Goal: Task Accomplishment & Management: Manage account settings

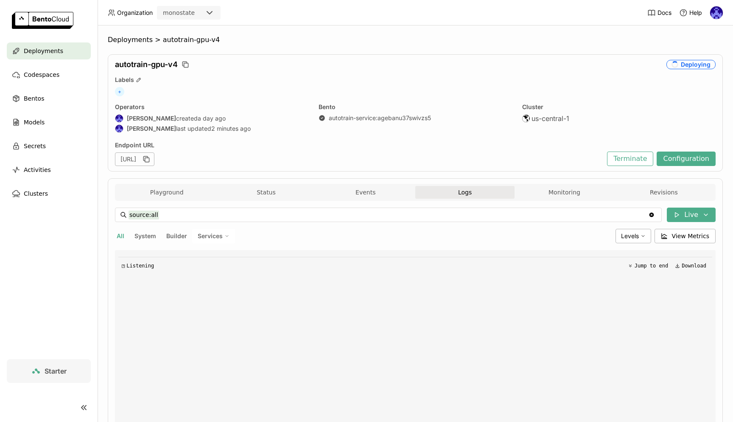
click at [53, 50] on span "Deployments" at bounding box center [43, 51] width 39 height 10
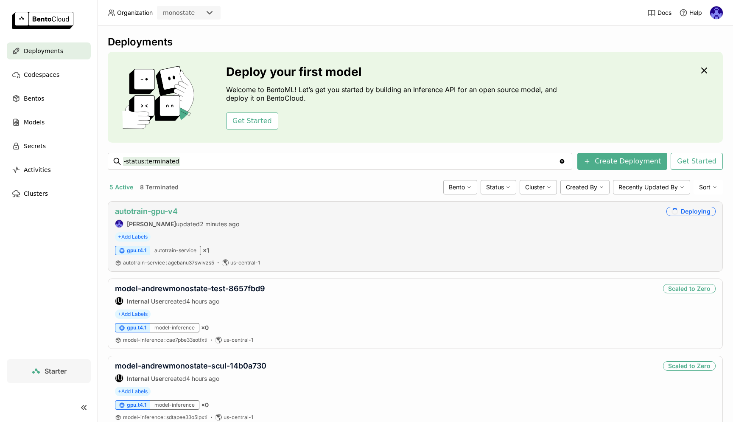
click at [160, 213] on link "autotrain-gpu-v4" at bounding box center [146, 211] width 63 height 9
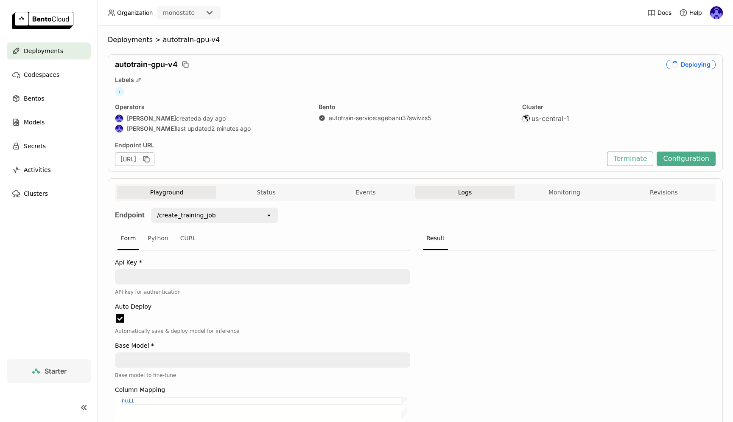
click at [464, 194] on span "Logs" at bounding box center [465, 192] width 14 height 8
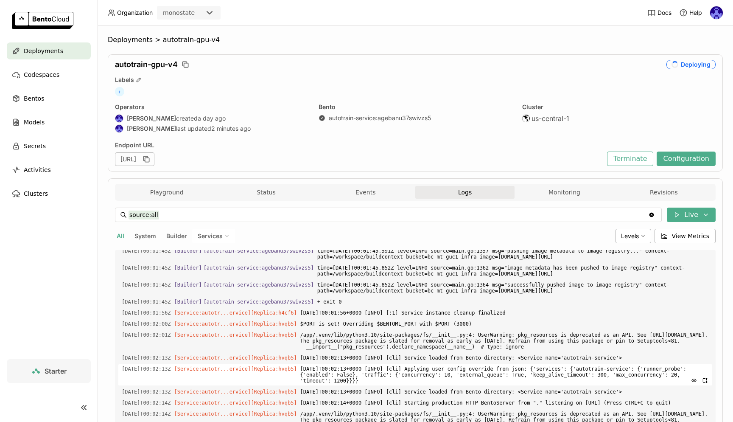
scroll to position [1472, 0]
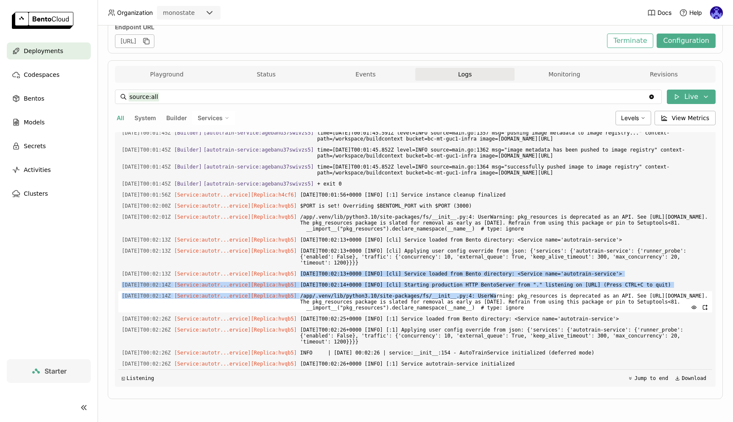
drag, startPoint x: 442, startPoint y: 259, endPoint x: 512, endPoint y: 289, distance: 76.6
click at [510, 289] on div "Load older logs 2025-09-28T00:01:41Z [Builder] [ autotrain-service:agebanu37swi…" at bounding box center [415, 259] width 594 height 255
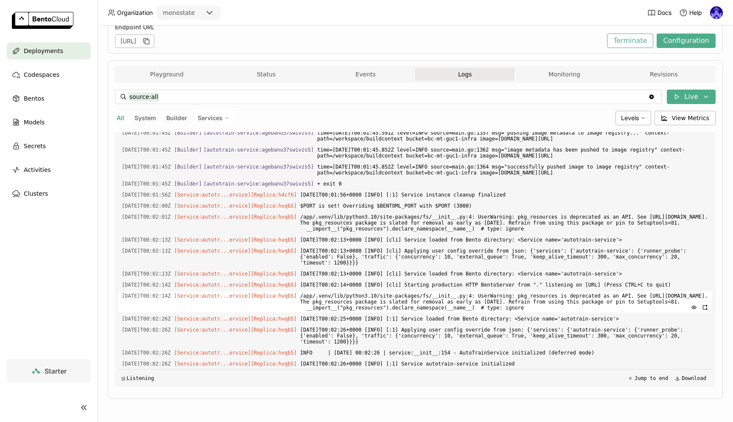
click at [512, 291] on span "/app/.venv/lib/python3.10/site-packages/fs/__init__.py:4: UserWarning: pkg_reso…" at bounding box center [505, 301] width 409 height 21
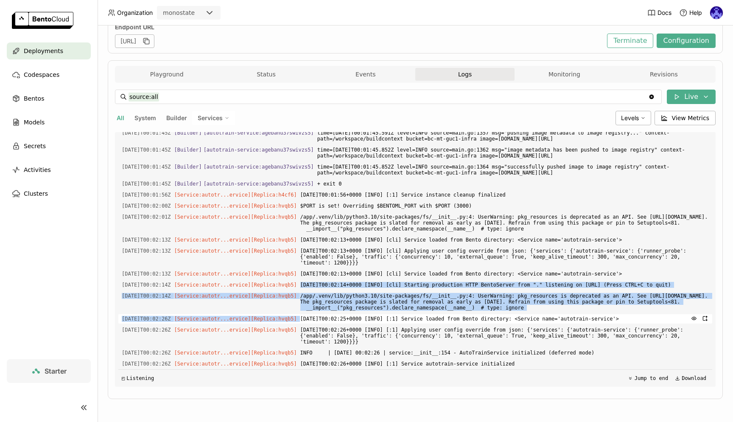
drag, startPoint x: 455, startPoint y: 273, endPoint x: 545, endPoint y: 319, distance: 101.2
click at [545, 319] on div "Load older logs 2025-09-28T00:01:41Z [Builder] [ autotrain-service:agebanu37swi…" at bounding box center [415, 259] width 594 height 255
click at [545, 319] on span "[DATE]T00:02:25+0000 [INFO] [:1] Service loaded from Bento directory: <Service …" at bounding box center [505, 318] width 409 height 9
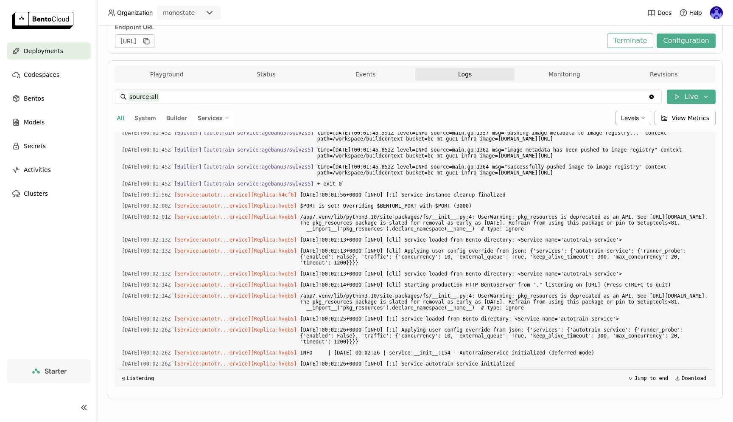
scroll to position [0, 0]
click at [422, 111] on div "All System Builder Services" at bounding box center [363, 118] width 497 height 14
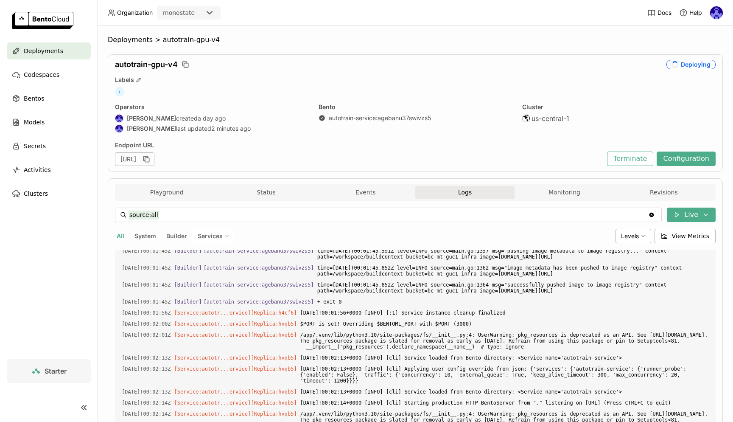
click at [56, 43] on div "Deployments" at bounding box center [49, 50] width 84 height 17
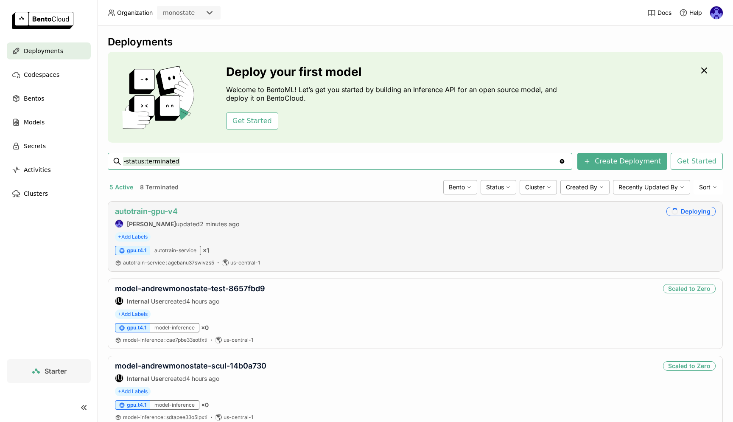
click at [159, 210] on link "autotrain-gpu-v4" at bounding box center [146, 211] width 63 height 9
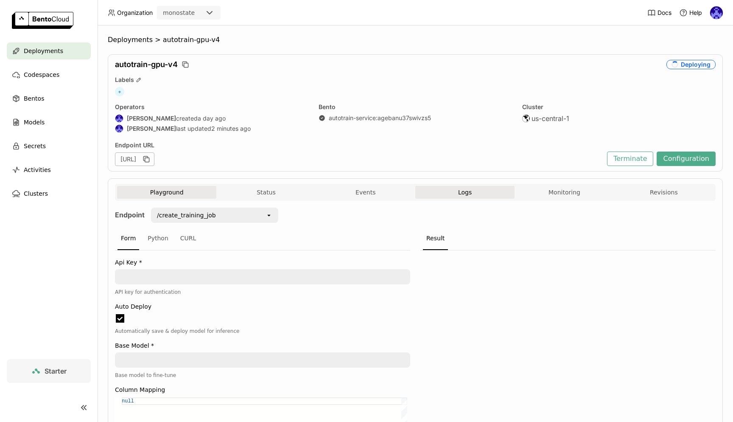
click at [466, 187] on button "Logs" at bounding box center [465, 192] width 99 height 13
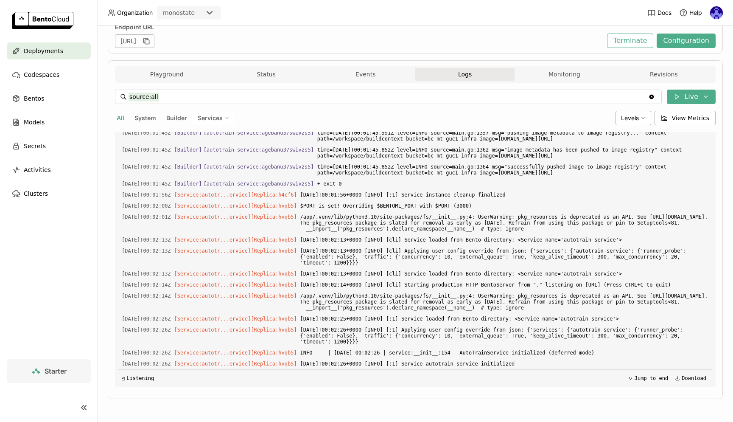
click at [417, 233] on div "Load older logs 2025-09-28T00:01:41Z [Builder] [ autotrain-service:agebanu37swi…" at bounding box center [415, 259] width 594 height 255
drag, startPoint x: 564, startPoint y: 365, endPoint x: 526, endPoint y: 358, distance: 38.0
click at [526, 358] on div "Load older logs 2025-09-28T00:01:41Z [Builder] [ autotrain-service:agebanu37swi…" at bounding box center [415, 259] width 594 height 255
click at [525, 357] on span "INFO | [DATE] 00:02:26 | service:__init__:154 - AutoTrainService initialized (d…" at bounding box center [505, 352] width 409 height 9
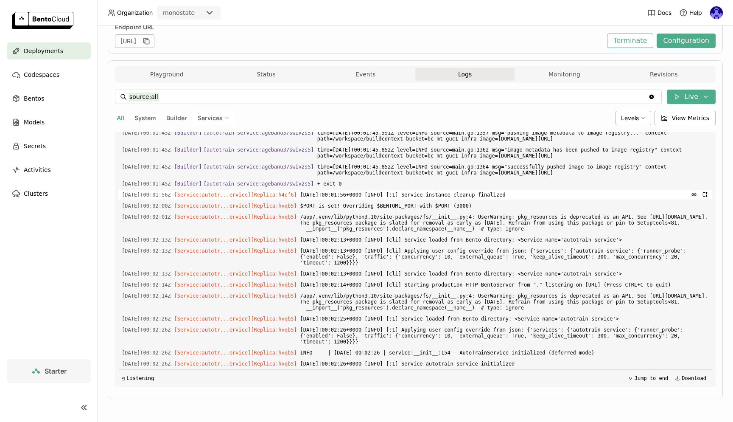
drag, startPoint x: 366, startPoint y: 166, endPoint x: 385, endPoint y: 181, distance: 24.8
click at [385, 181] on div "Load older logs 2025-09-28T00:01:41Z [Builder] [ autotrain-service:agebanu37swi…" at bounding box center [415, 259] width 594 height 255
click at [421, 179] on span "+ exit 0" at bounding box center [514, 183] width 392 height 9
drag, startPoint x: 403, startPoint y: 166, endPoint x: 582, endPoint y: 368, distance: 269.4
click at [582, 368] on div "Load older logs 2025-09-28T00:01:41Z [Builder] [ autotrain-service:agebanu37swi…" at bounding box center [415, 259] width 594 height 255
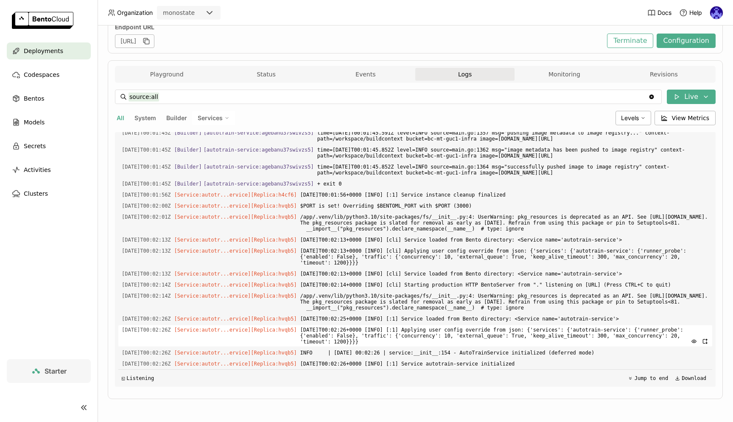
copy div "2025-09-28T00:01:56Z [Service:autotr...ervice] [Replica: h4cf6 ] 2025-09-28T00:…"
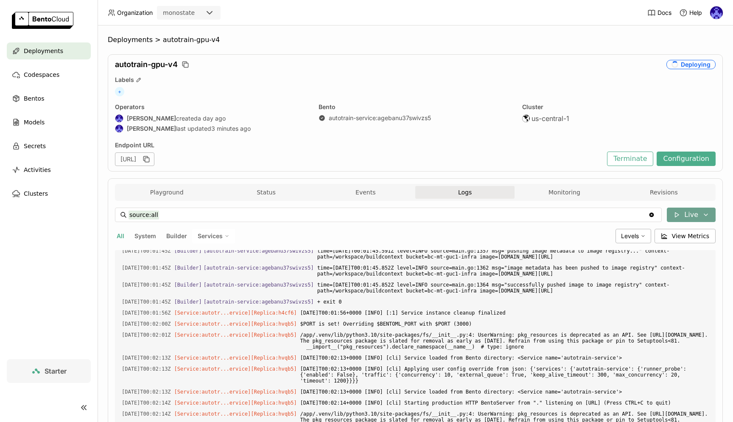
click at [674, 214] on icon at bounding box center [677, 214] width 7 height 7
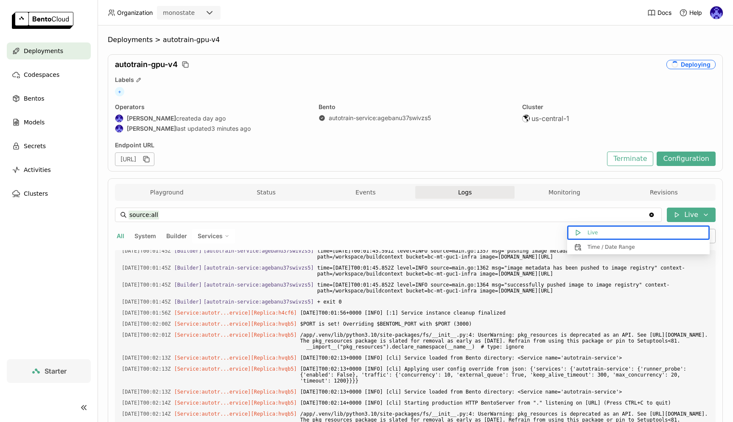
click at [564, 153] on div "https://autotrain-gpu-v4-0d5e4a44.mt-guc1.bentoml.ai" at bounding box center [359, 159] width 488 height 14
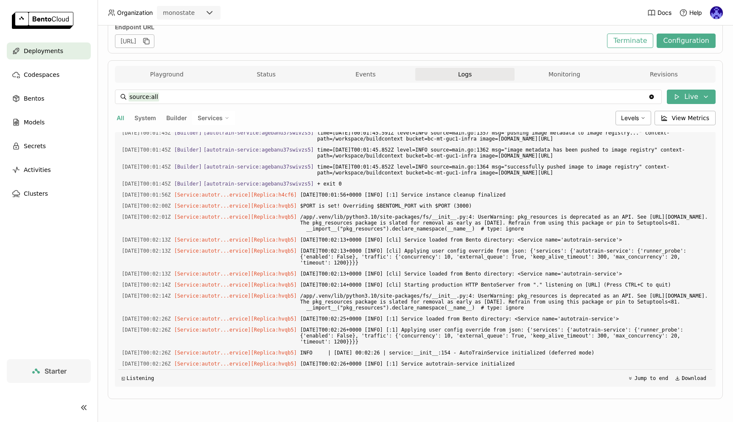
scroll to position [1350, 0]
click at [635, 42] on button "Terminate" at bounding box center [630, 41] width 46 height 14
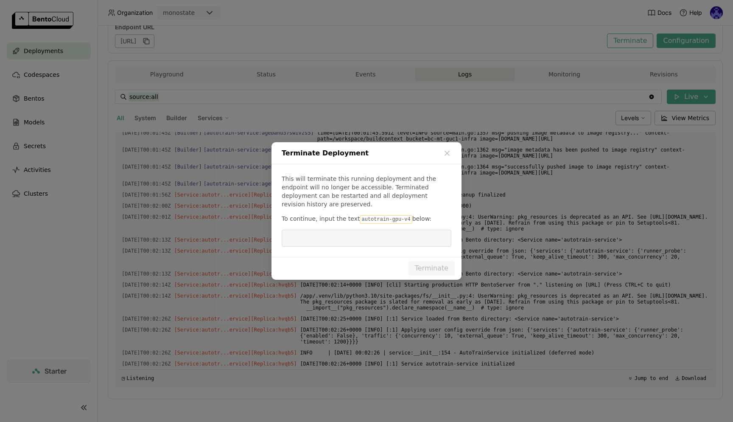
drag, startPoint x: 357, startPoint y: 216, endPoint x: 405, endPoint y: 213, distance: 48.5
click at [405, 215] on code "autotrain-gpu-v4" at bounding box center [386, 219] width 52 height 8
copy p "autotrain-gpu-v4"
click at [396, 237] on input "dialog" at bounding box center [367, 238] width 160 height 16
paste input "autotrain-gpu-v4"
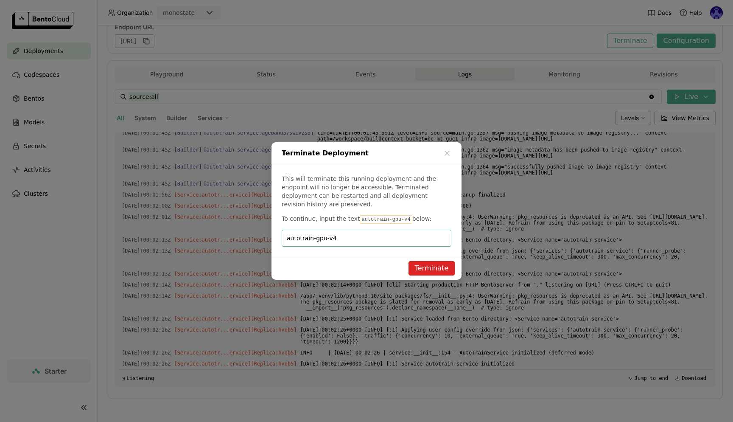
type input "autotrain-gpu-v4"
click at [439, 261] on button "Terminate" at bounding box center [432, 268] width 46 height 14
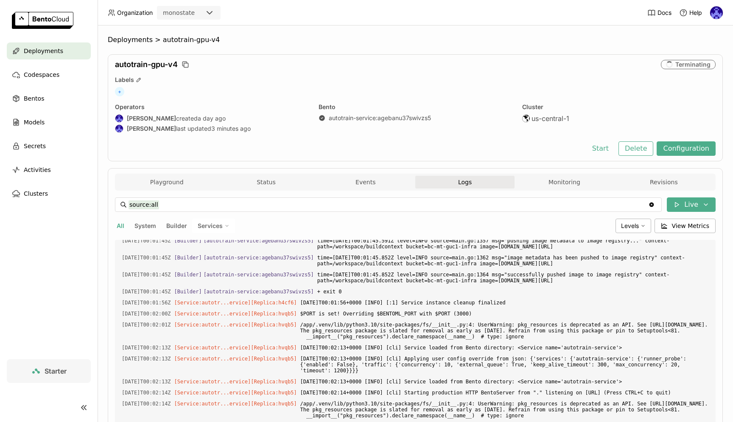
scroll to position [108, 0]
click at [422, 66] on div "autotrain-gpu-v4" at bounding box center [386, 64] width 543 height 9
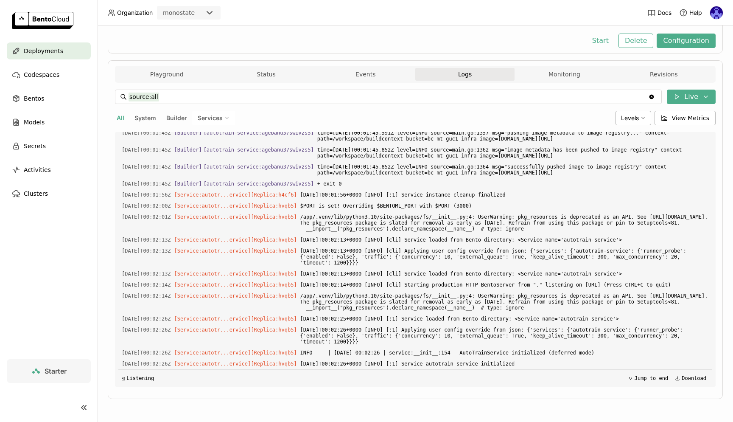
click at [55, 53] on span "Deployments" at bounding box center [43, 51] width 39 height 10
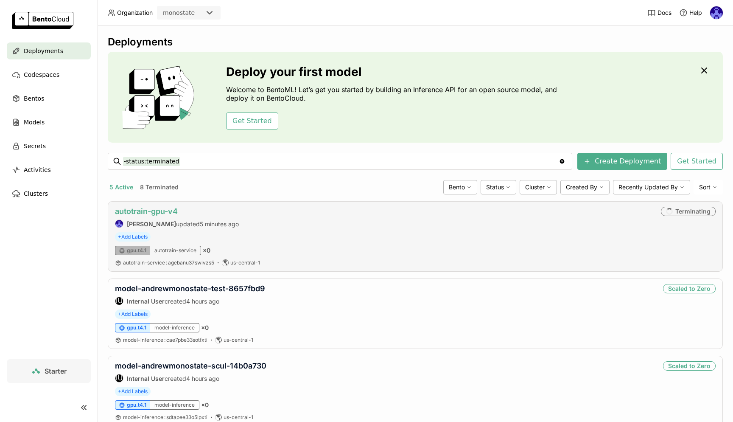
click at [171, 213] on link "autotrain-gpu-v4" at bounding box center [146, 211] width 63 height 9
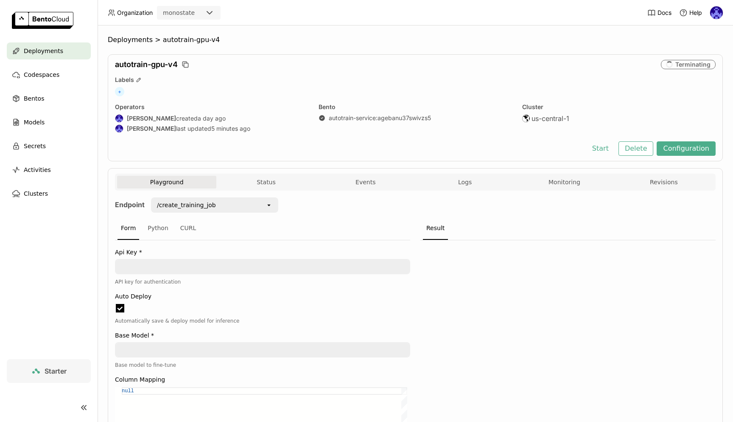
click at [346, 150] on div "Start Delete Configuration" at bounding box center [415, 148] width 601 height 14
click at [470, 86] on div "autotrain-gpu-v4 Terminating Labels + Operators [PERSON_NAME] created a day ago…" at bounding box center [415, 107] width 615 height 107
click at [449, 76] on div "autotrain-gpu-v4 Terminating Labels + Operators [PERSON_NAME] created a day ago…" at bounding box center [415, 107] width 615 height 107
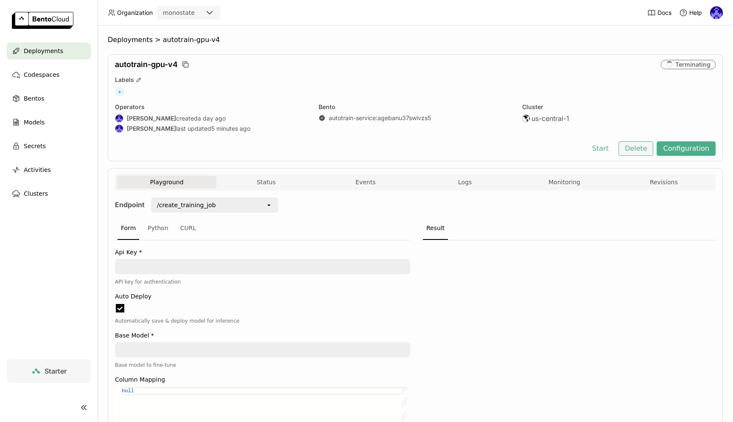
click at [628, 147] on button "Delete" at bounding box center [636, 148] width 35 height 14
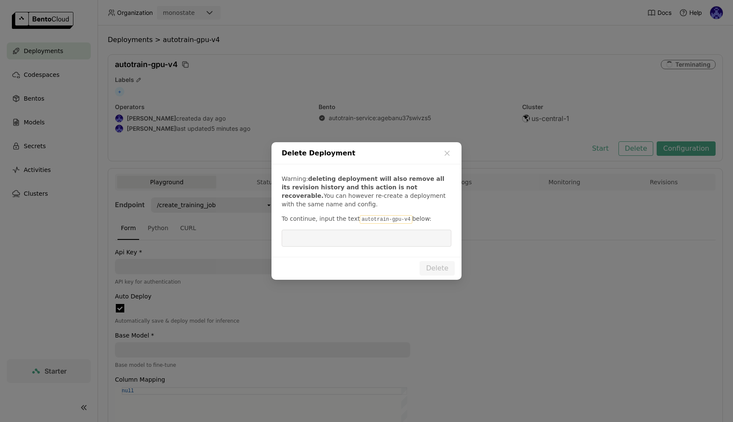
drag, startPoint x: 357, startPoint y: 220, endPoint x: 407, endPoint y: 219, distance: 49.3
click at [407, 219] on code "autotrain-gpu-v4" at bounding box center [386, 219] width 52 height 8
copy p "autotrain-gpu-v4"
click at [383, 242] on input "dialog" at bounding box center [367, 238] width 160 height 16
paste input "autotrain-gpu-v4"
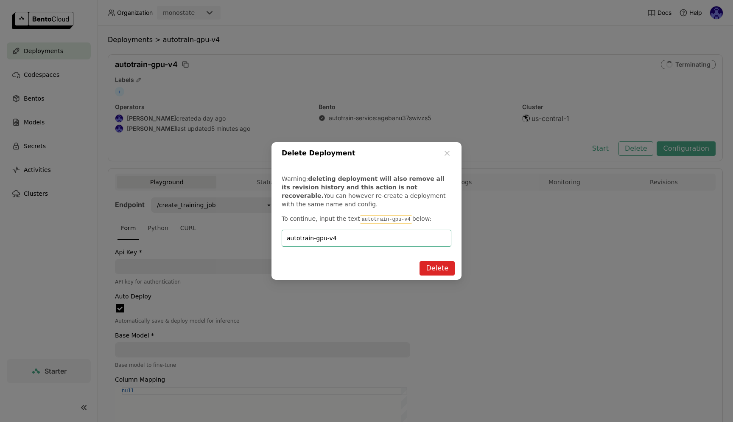
type input "autotrain-gpu-v4"
click at [444, 271] on button "Delete" at bounding box center [437, 268] width 35 height 14
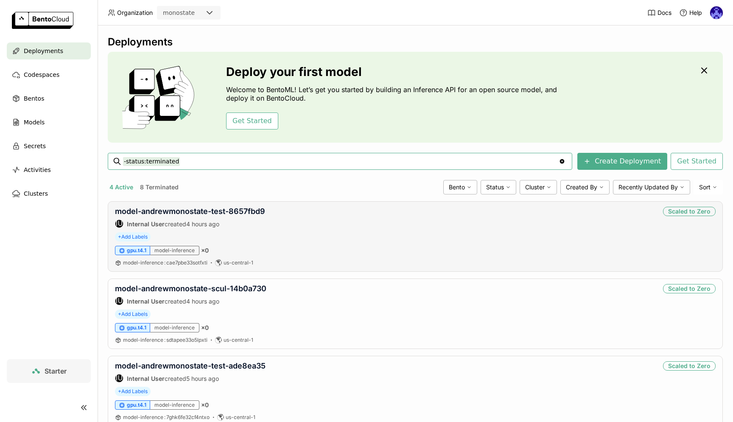
scroll to position [104, 0]
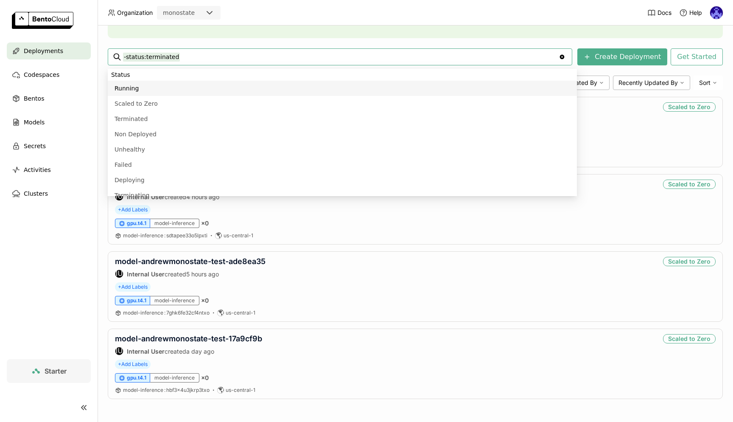
click at [514, 13] on header "Organization monostate Docs Help" at bounding box center [366, 12] width 733 height 25
